Goal: Task Accomplishment & Management: Use online tool/utility

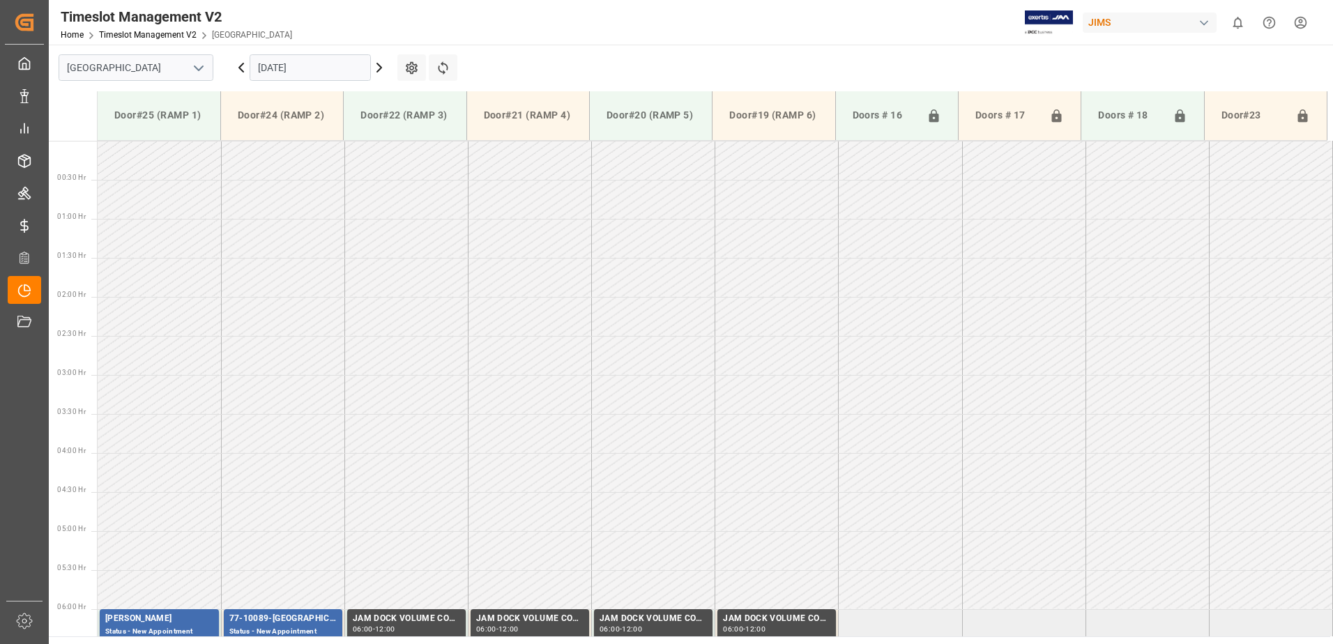
scroll to position [563, 0]
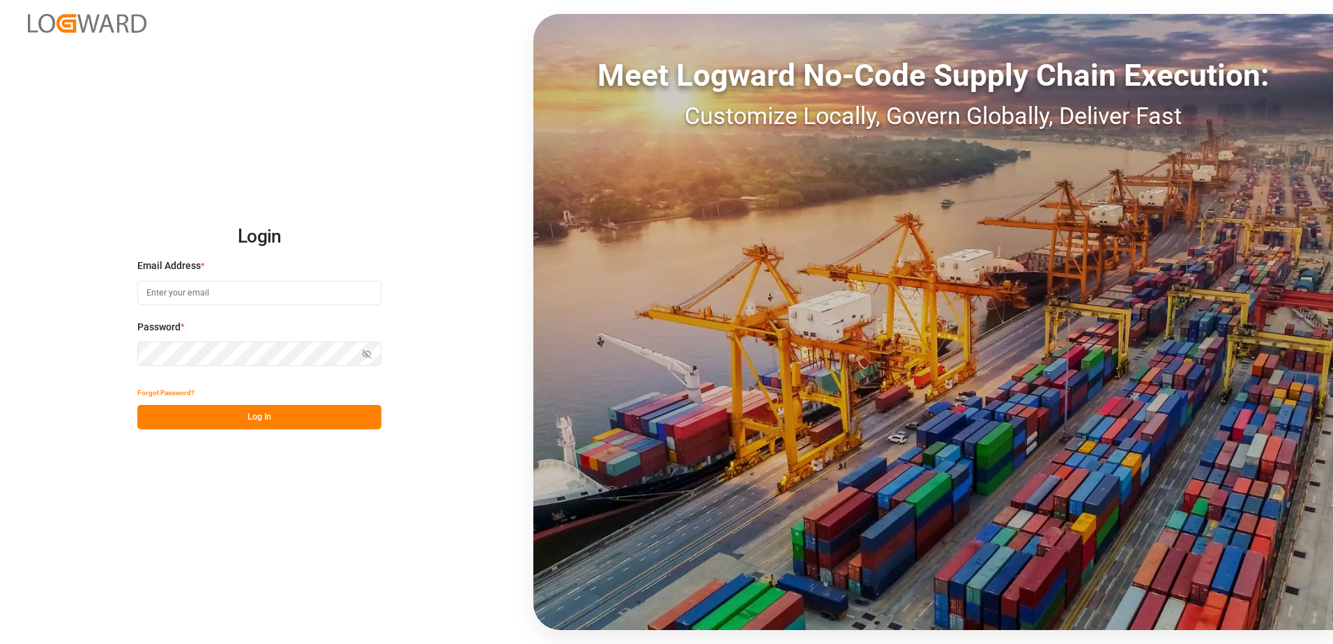
click at [247, 289] on input at bounding box center [259, 293] width 244 height 24
type input "[PERSON_NAME][EMAIL_ADDRESS][DOMAIN_NAME]"
click at [232, 423] on button "Log In" at bounding box center [259, 417] width 244 height 24
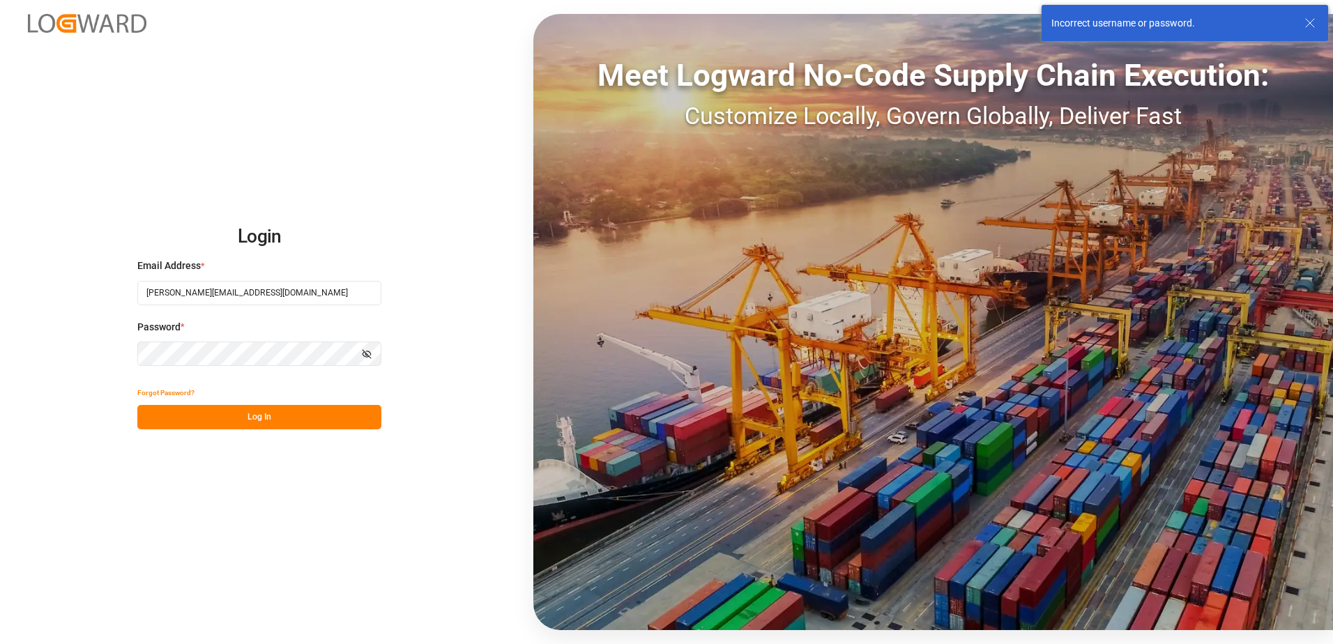
click at [373, 351] on button "Show password" at bounding box center [366, 354] width 29 height 24
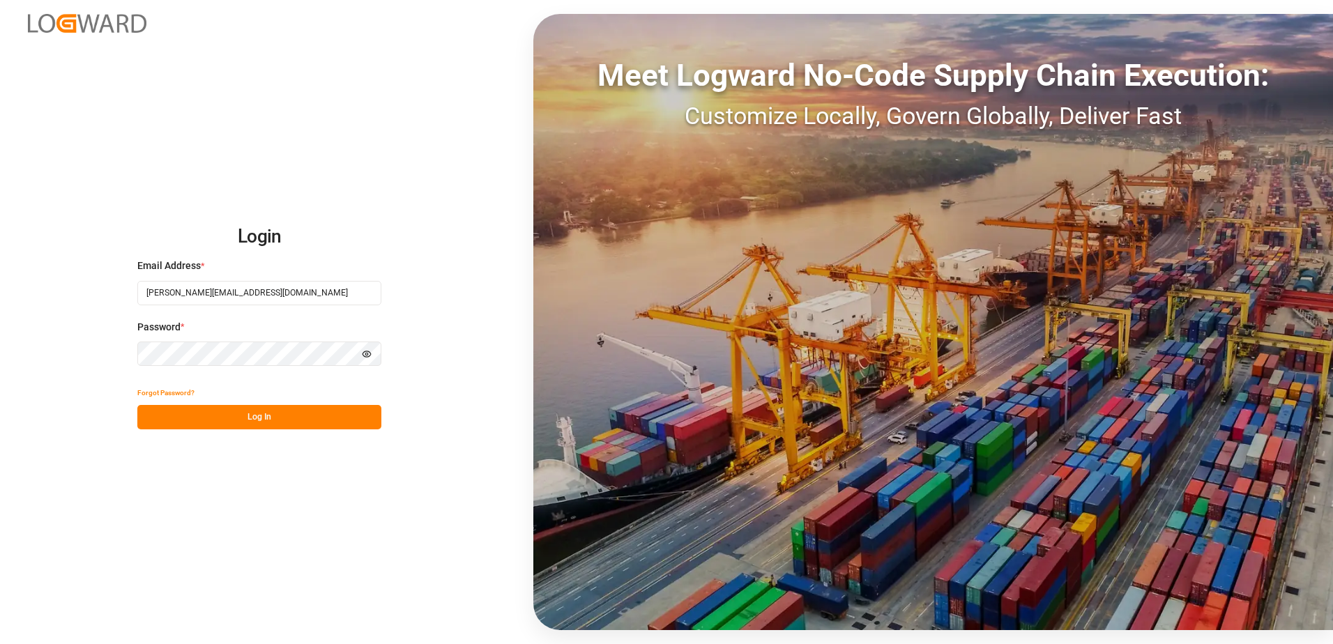
click at [271, 418] on button "Log In" at bounding box center [259, 417] width 244 height 24
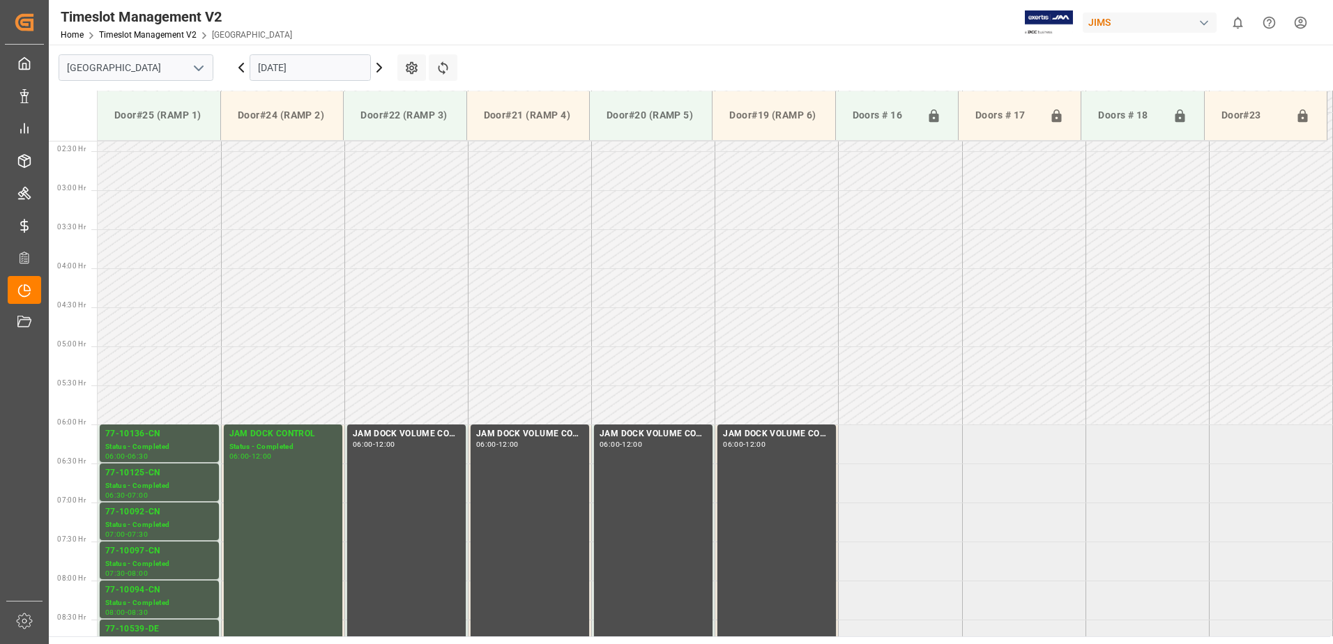
scroll to position [179, 0]
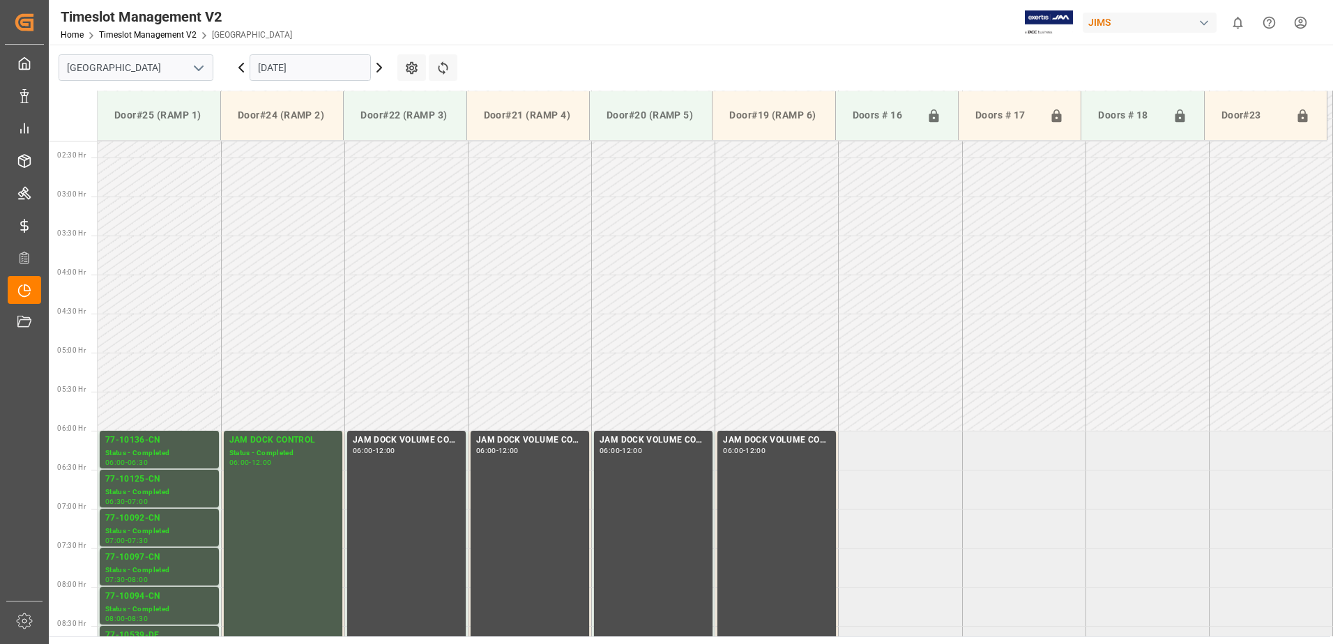
click at [339, 70] on input "19.09.2025" at bounding box center [310, 67] width 121 height 26
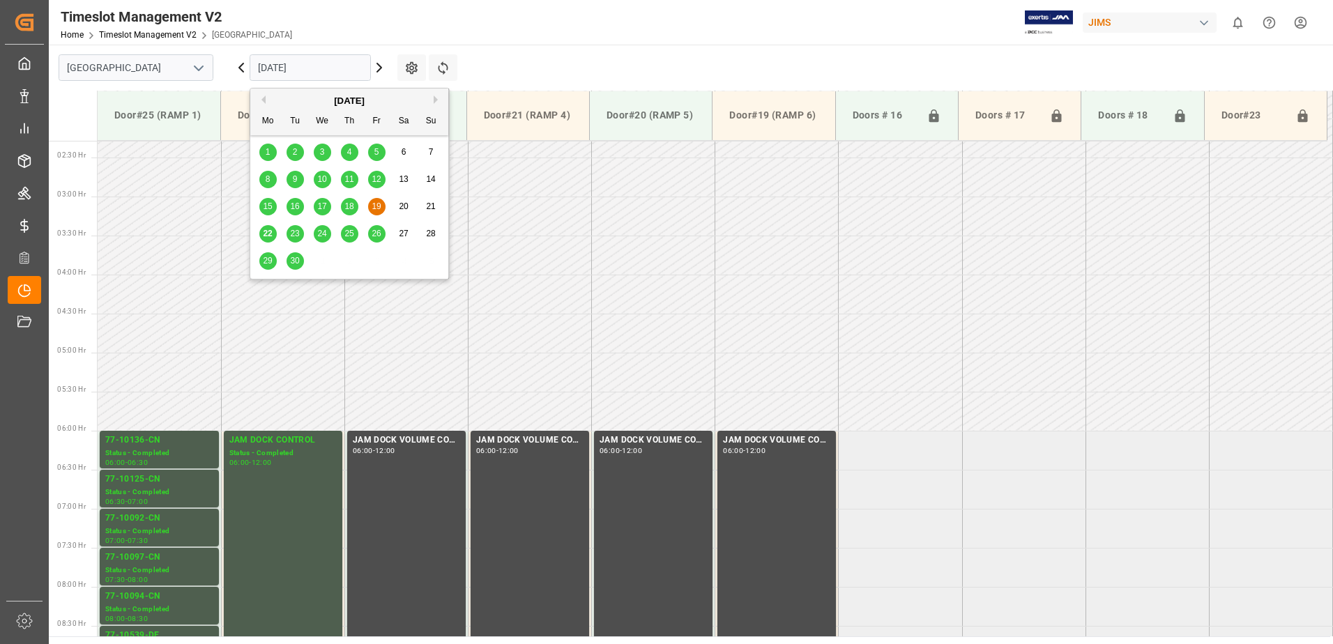
click at [263, 234] on span "22" at bounding box center [267, 234] width 9 height 10
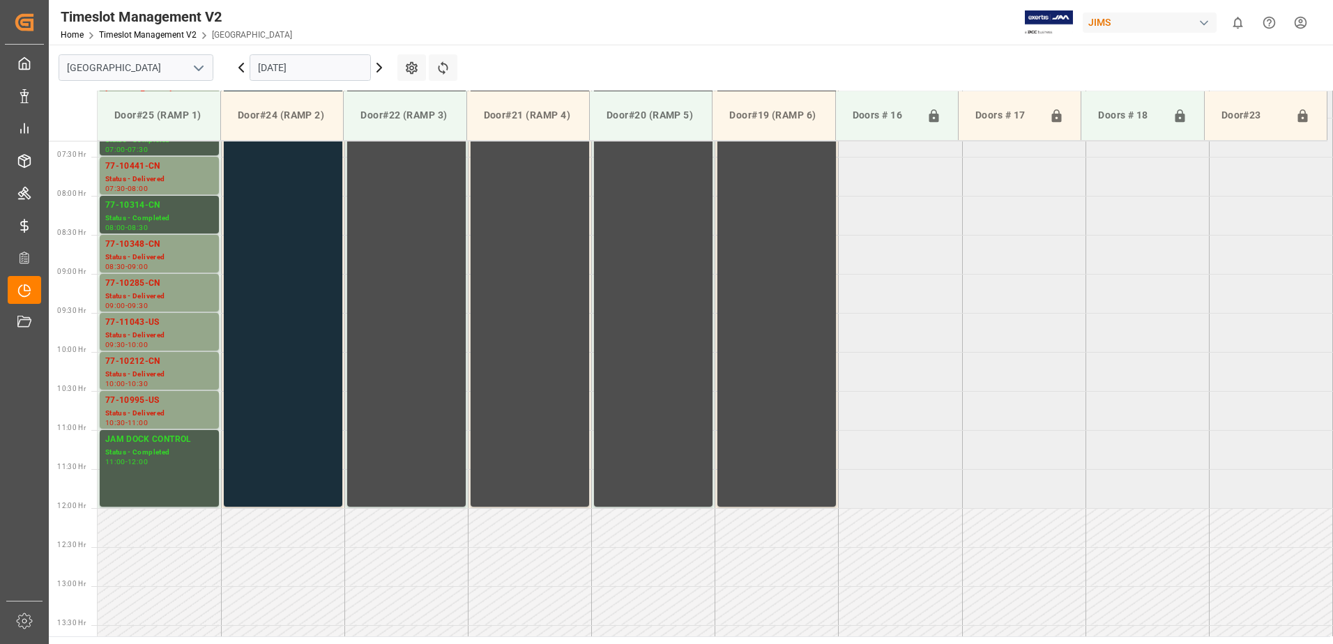
scroll to position [361, 0]
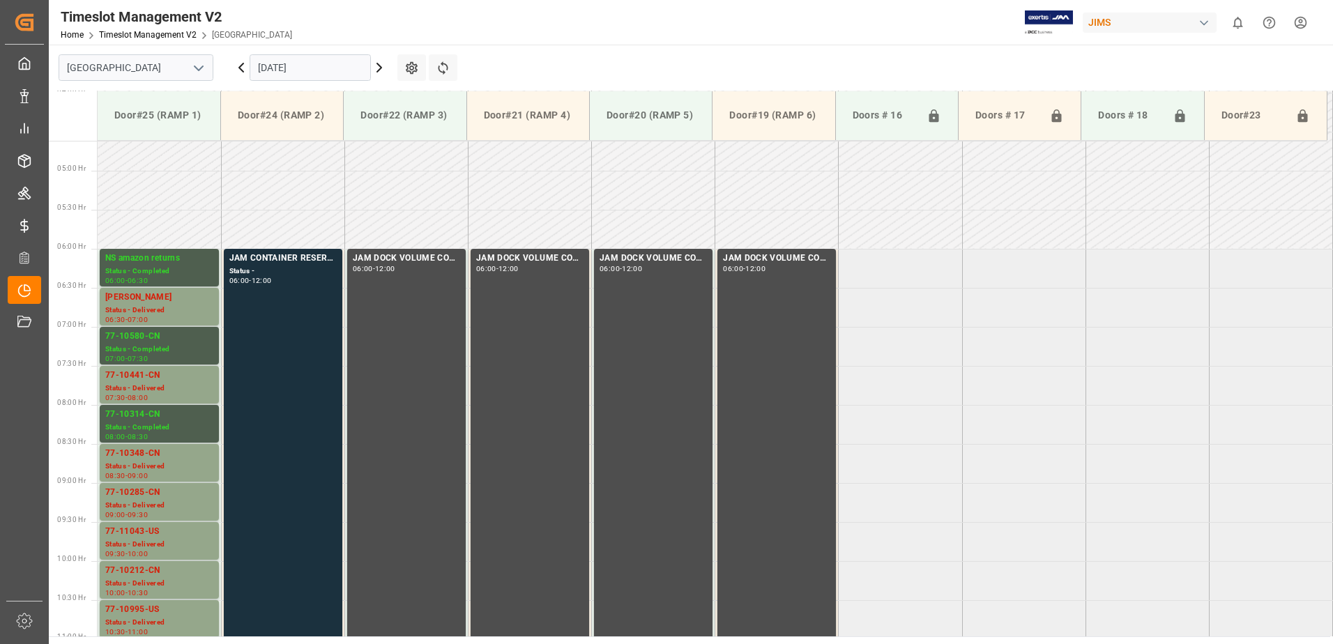
click at [323, 72] on input "22.09.2025" at bounding box center [310, 67] width 121 height 26
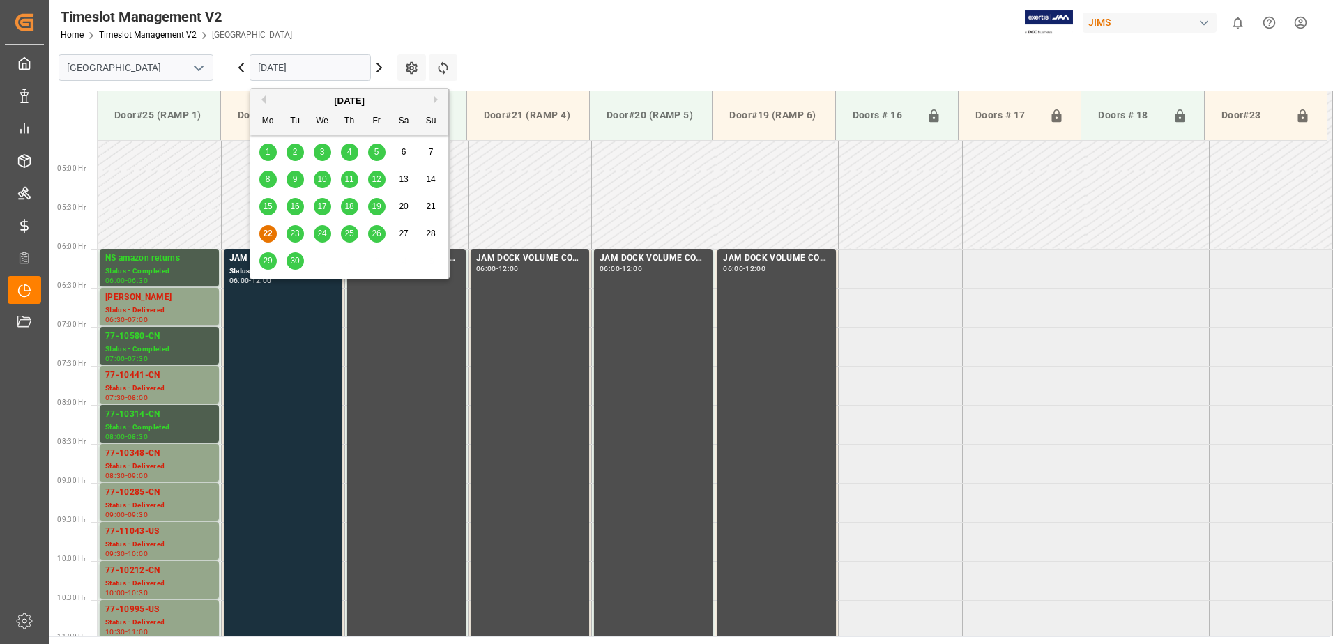
click at [293, 229] on span "23" at bounding box center [294, 234] width 9 height 10
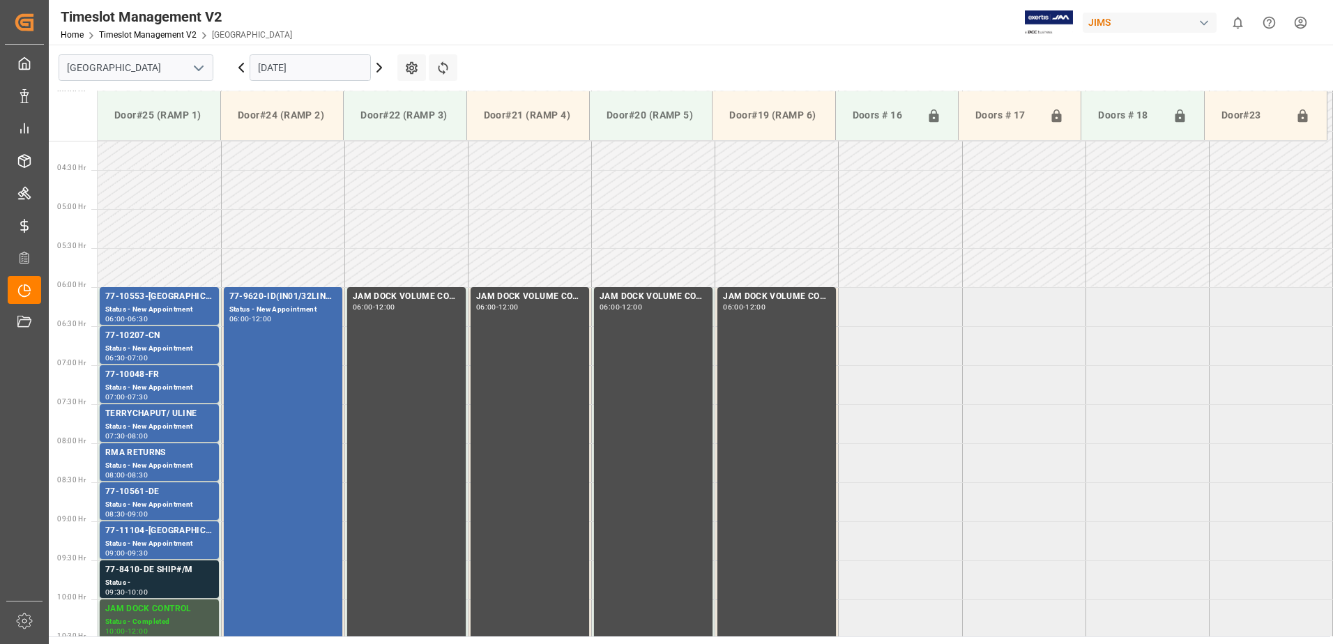
scroll to position [318, 0]
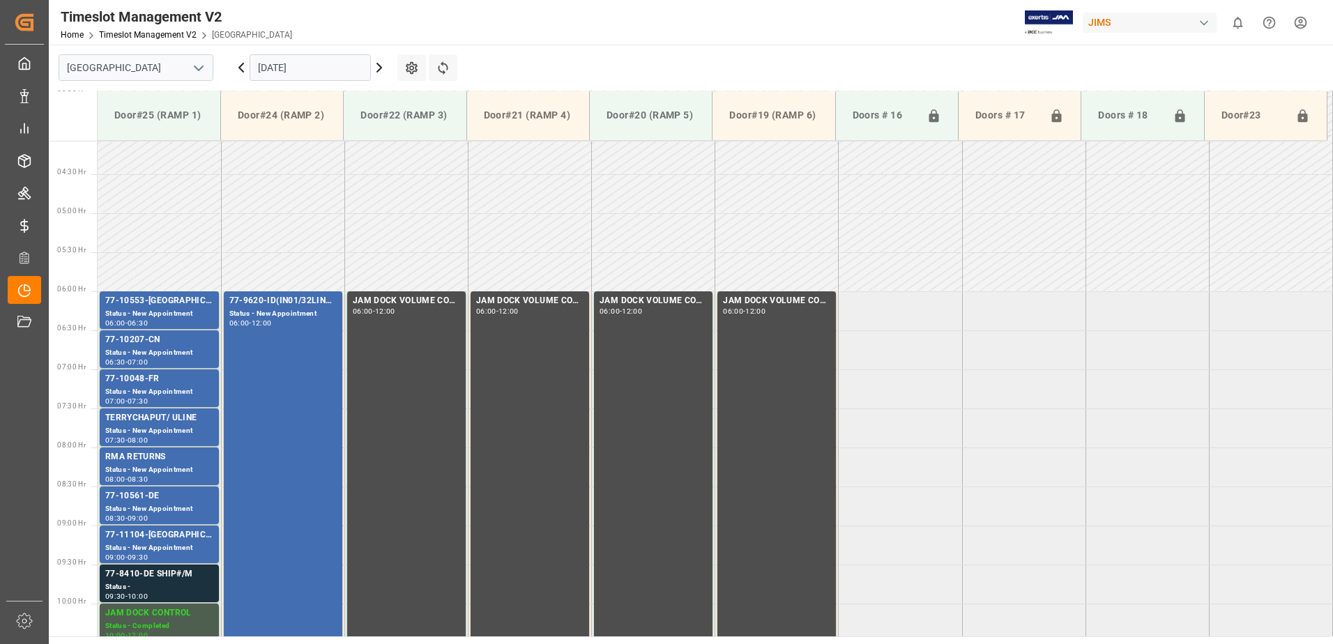
click at [326, 63] on input "23.09.2025" at bounding box center [310, 67] width 121 height 26
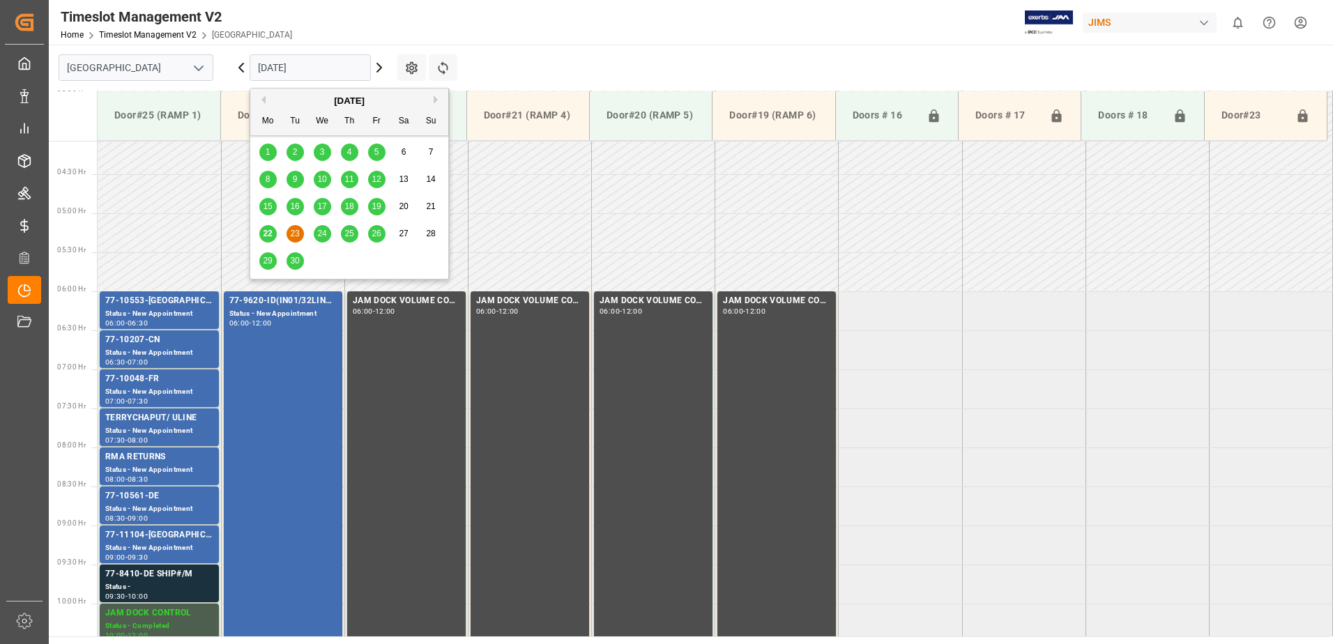
click at [320, 229] on span "24" at bounding box center [321, 234] width 9 height 10
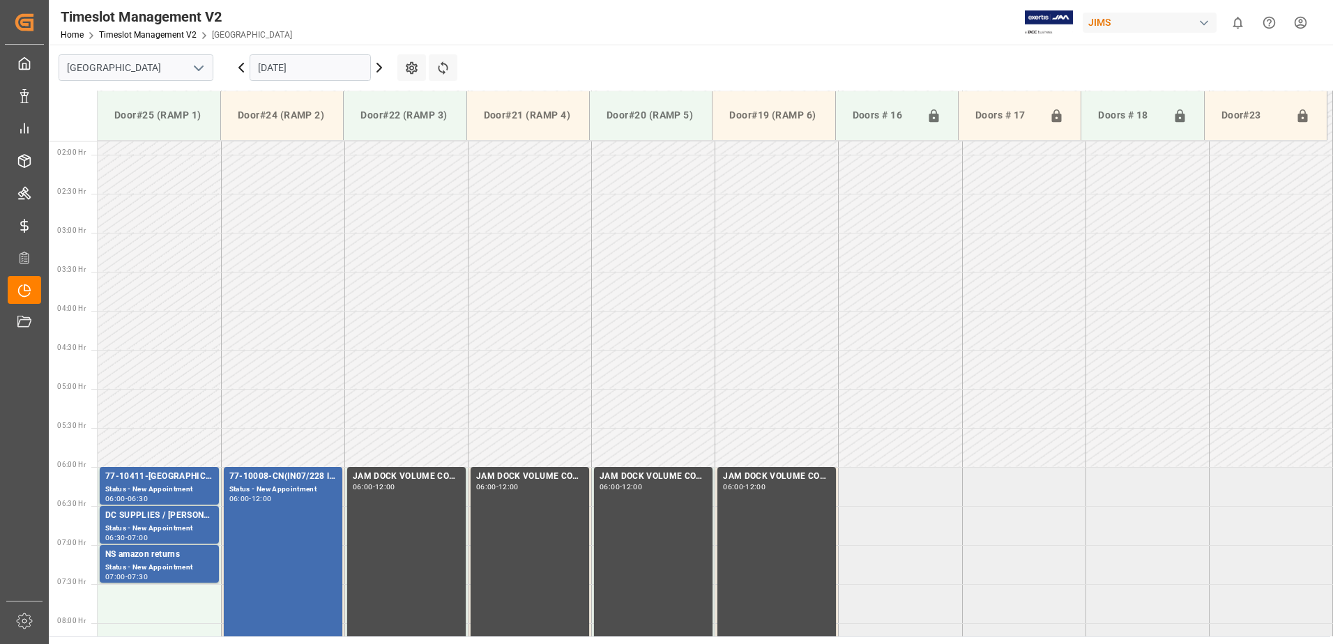
scroll to position [68, 0]
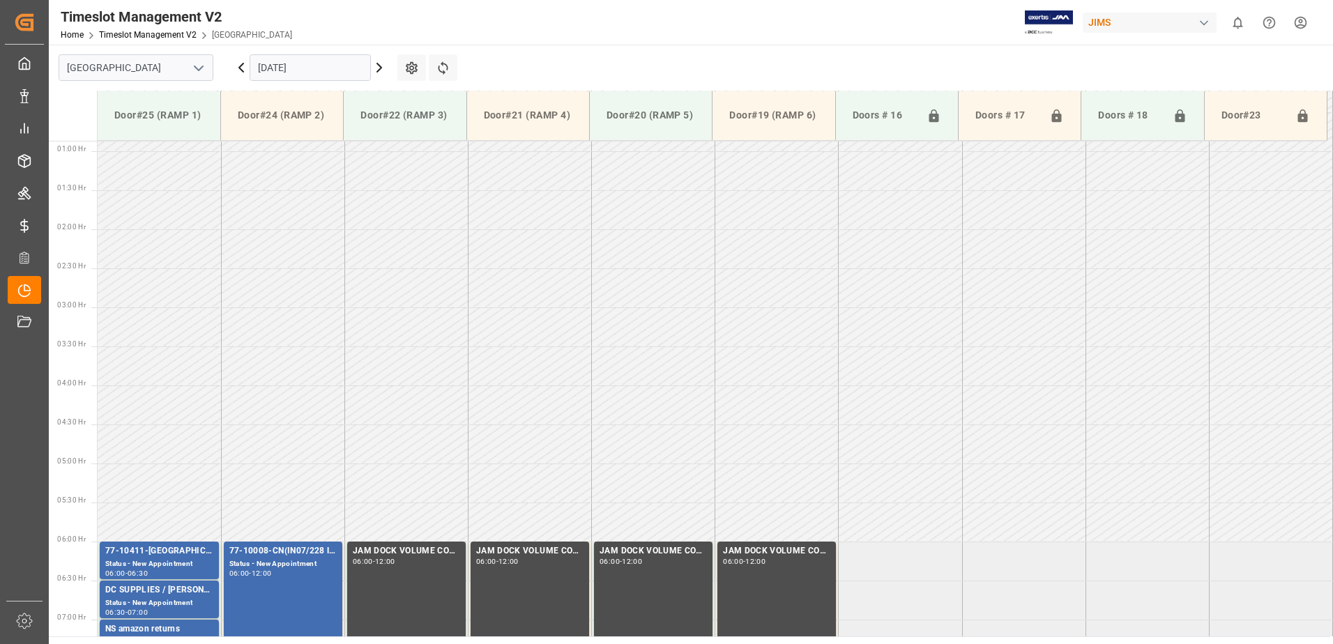
click at [337, 73] on input "24.09.2025" at bounding box center [310, 67] width 121 height 26
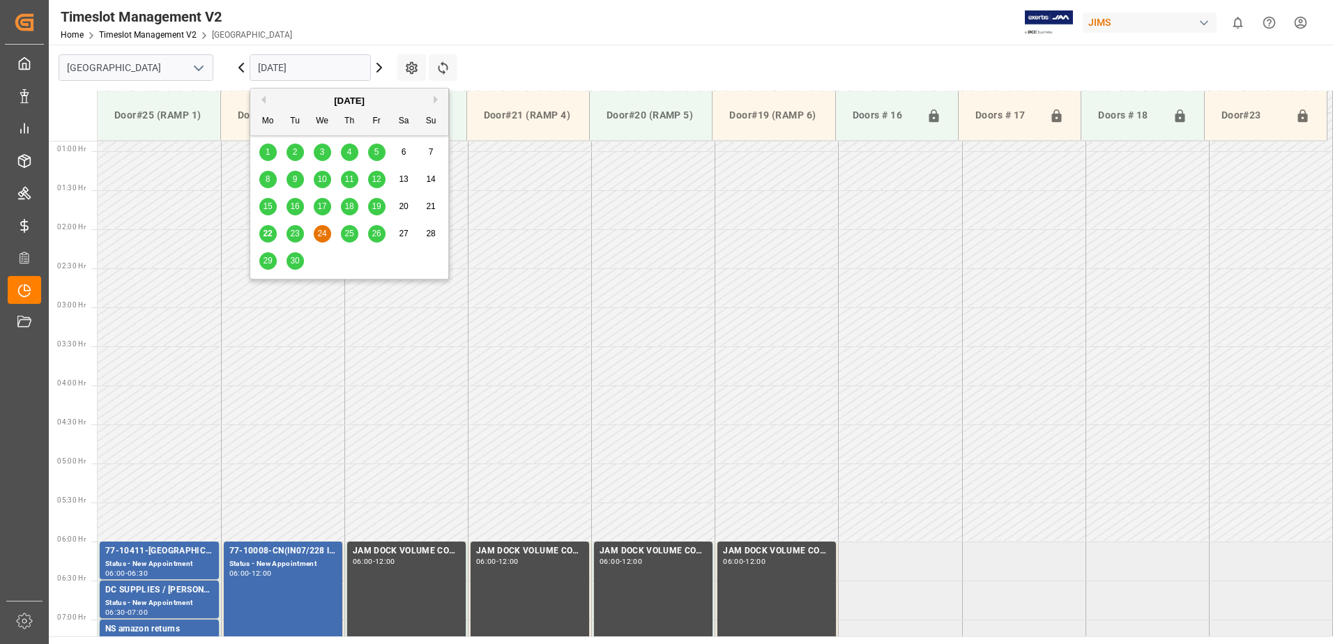
click at [349, 231] on span "25" at bounding box center [348, 234] width 9 height 10
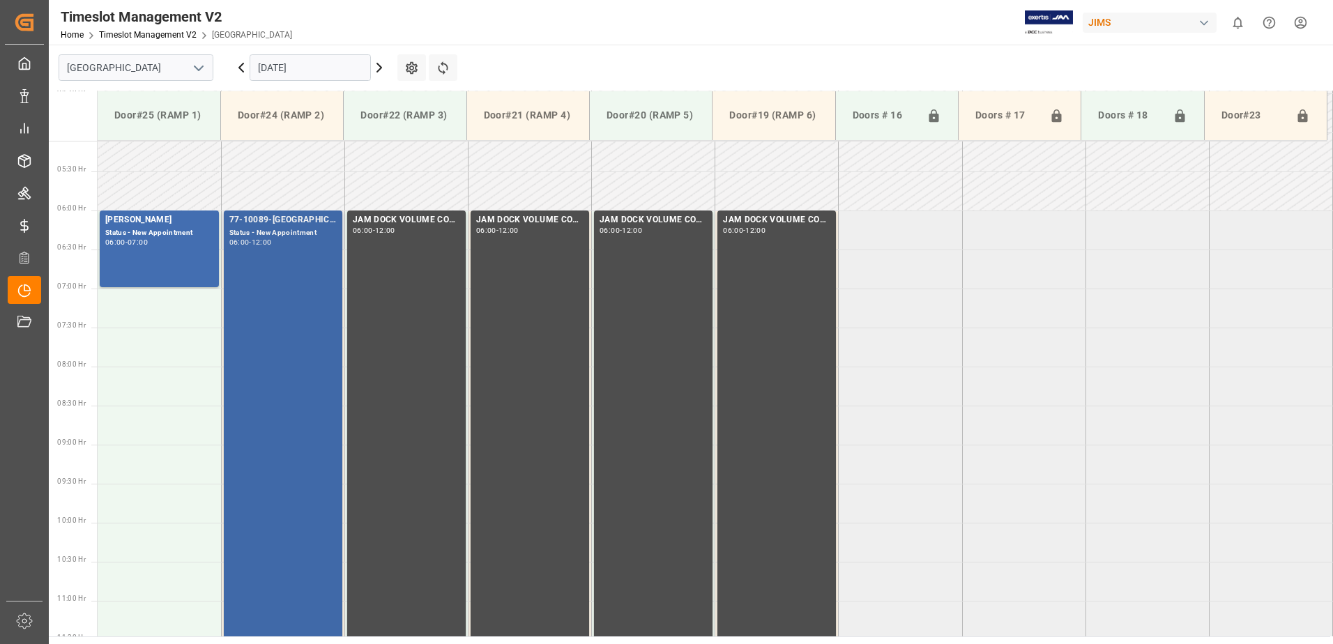
scroll to position [190, 0]
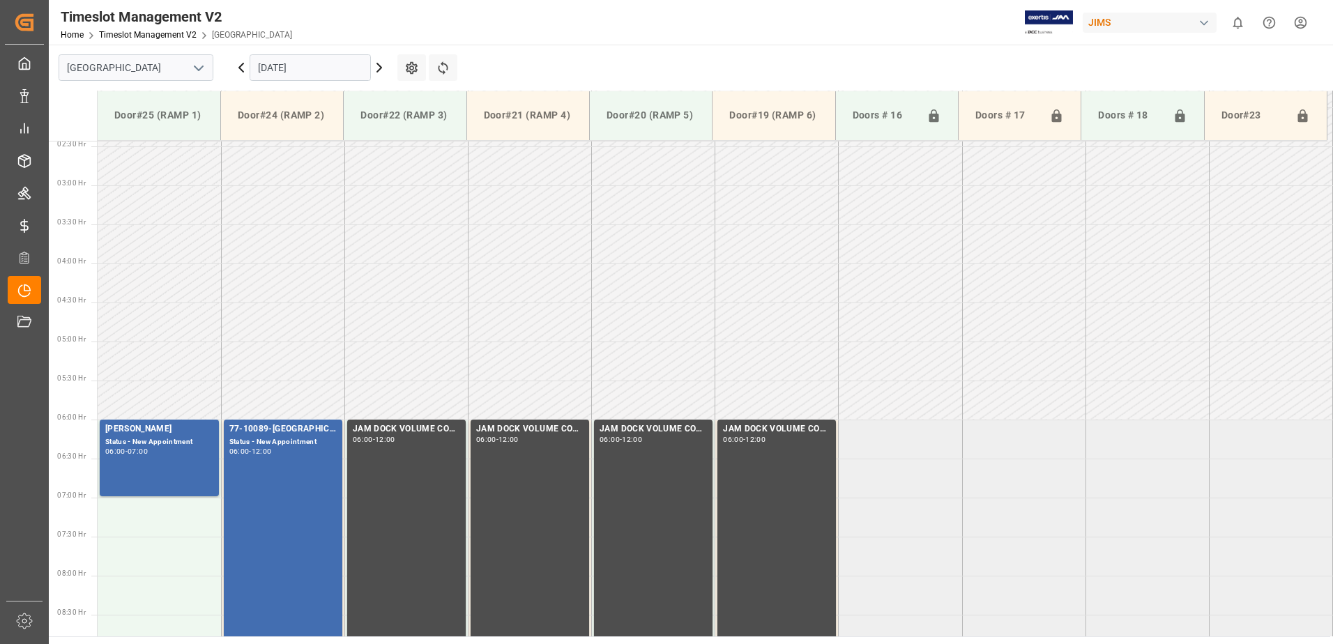
click at [320, 71] on input "25.09.2025" at bounding box center [310, 67] width 121 height 26
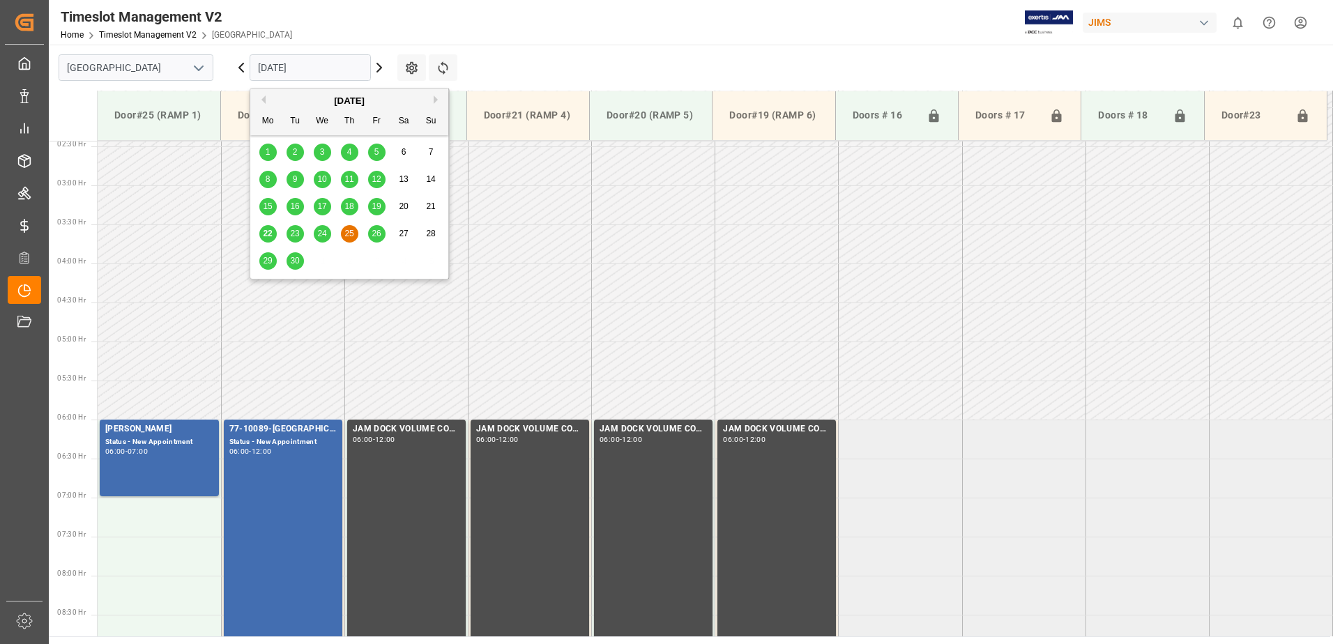
click at [375, 232] on span "26" at bounding box center [376, 234] width 9 height 10
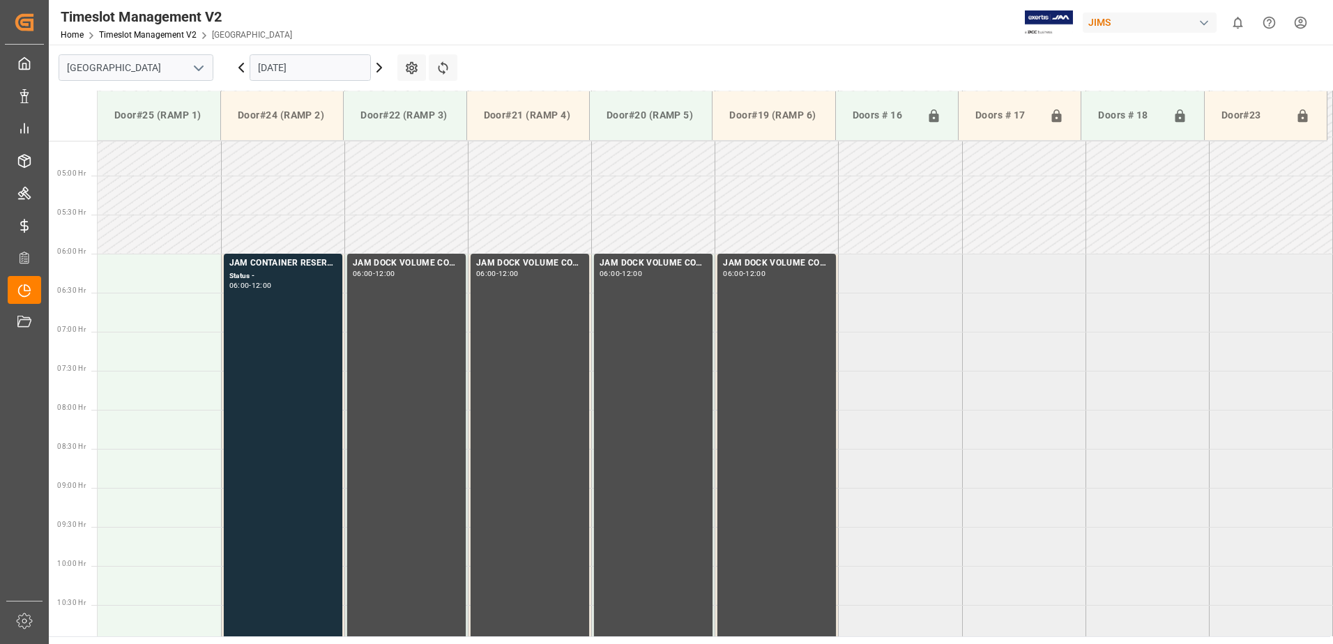
scroll to position [248, 0]
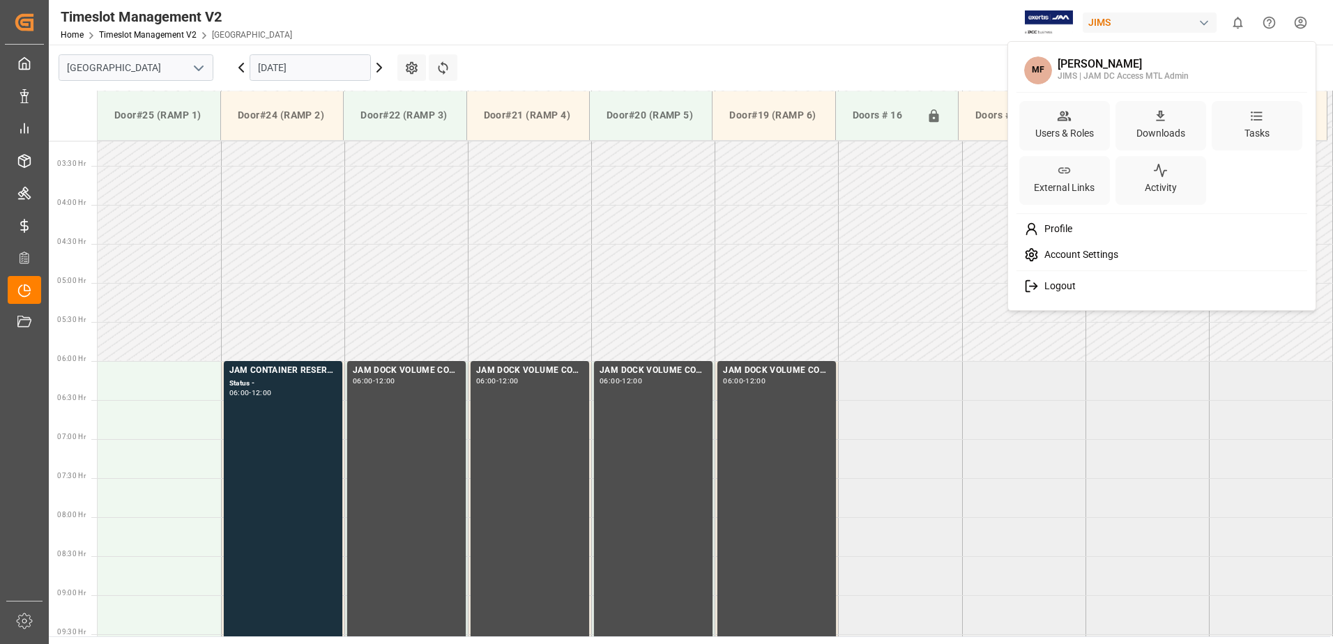
click at [1298, 22] on html "Created by potrace 1.15, written by Peter Selinger 2001-2017 Created by potrace…" at bounding box center [666, 322] width 1333 height 644
click at [1081, 280] on div "Logout" at bounding box center [1162, 286] width 286 height 26
